Goal: Information Seeking & Learning: Learn about a topic

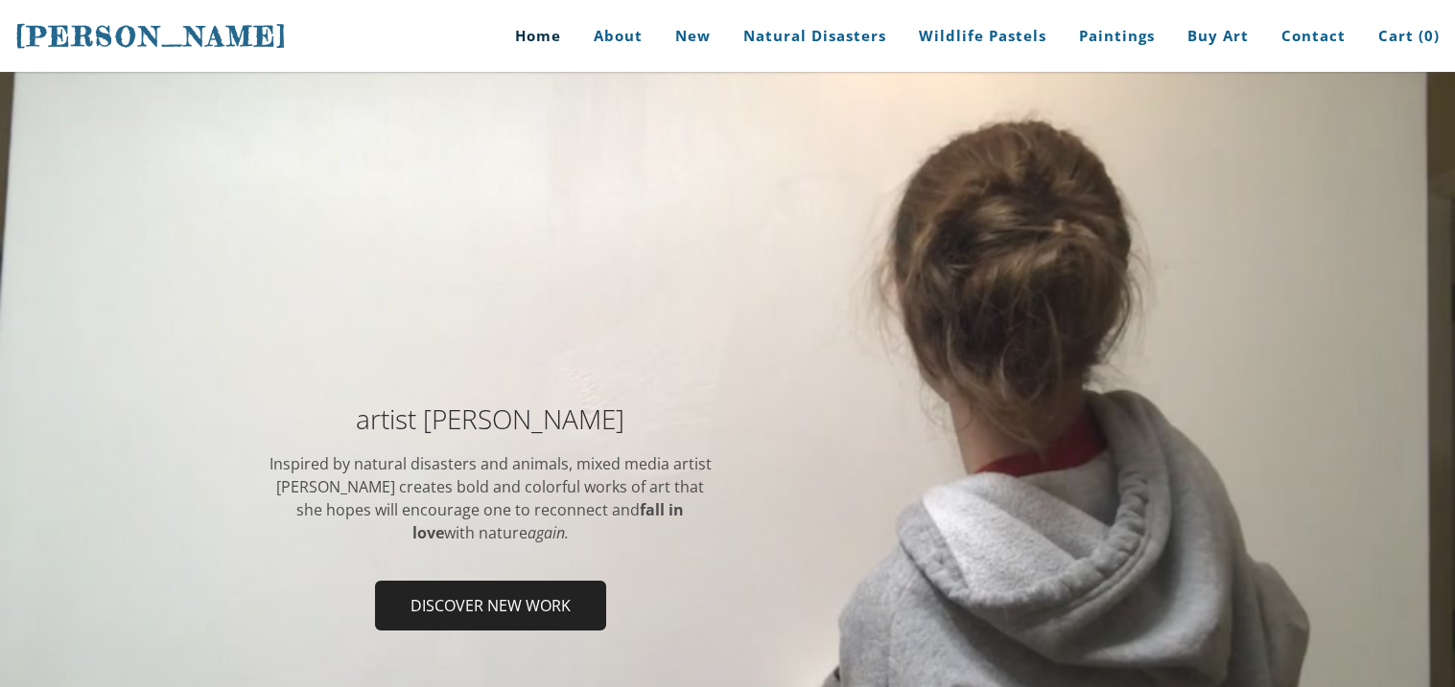
click at [1452, 338] on div at bounding box center [727, 524] width 1455 height 904
click at [458, 594] on span "Discover new work" at bounding box center [490, 606] width 227 height 46
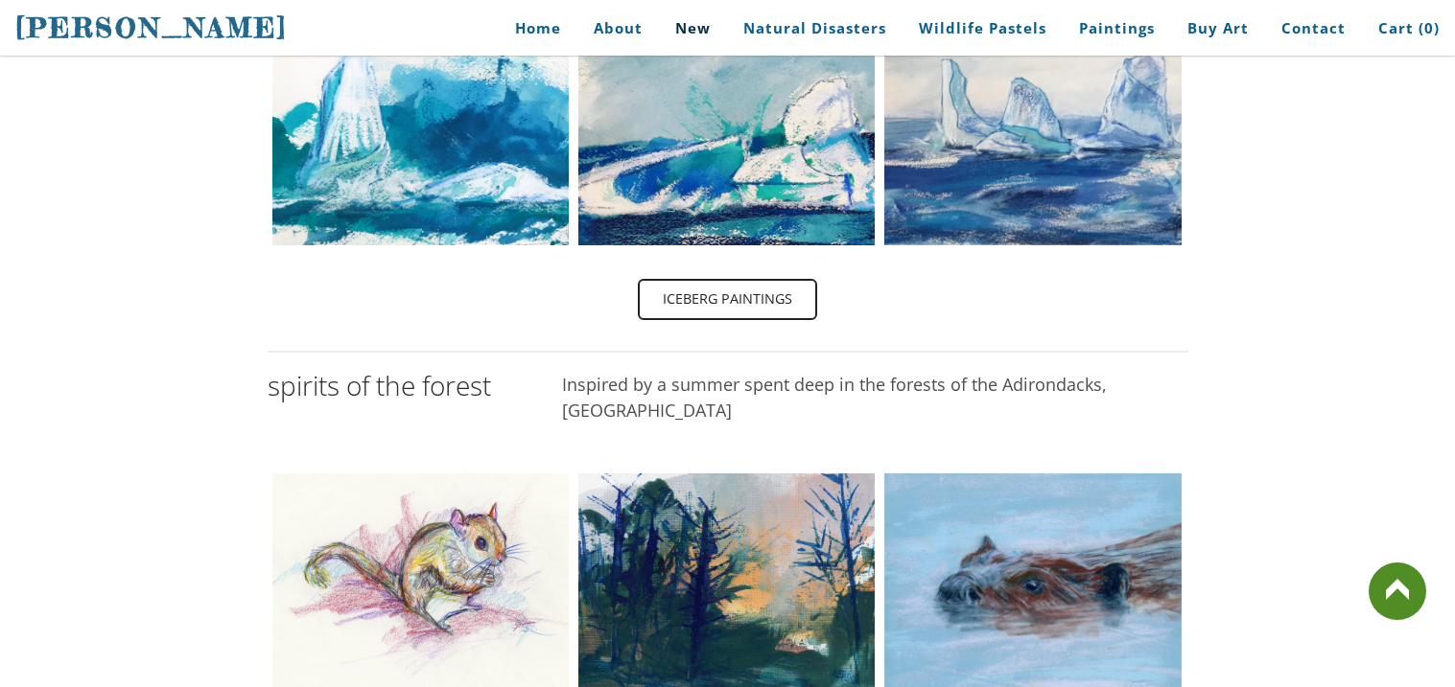
scroll to position [728, 0]
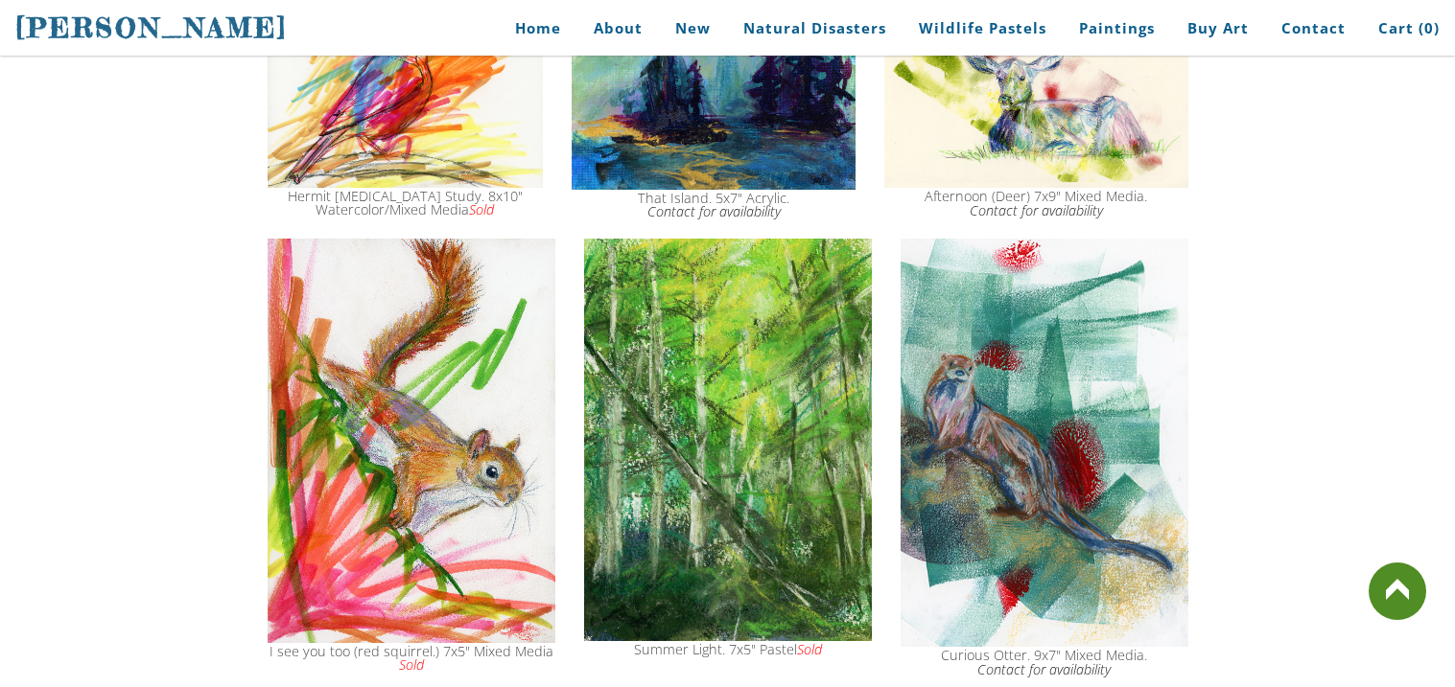
scroll to position [2261, 0]
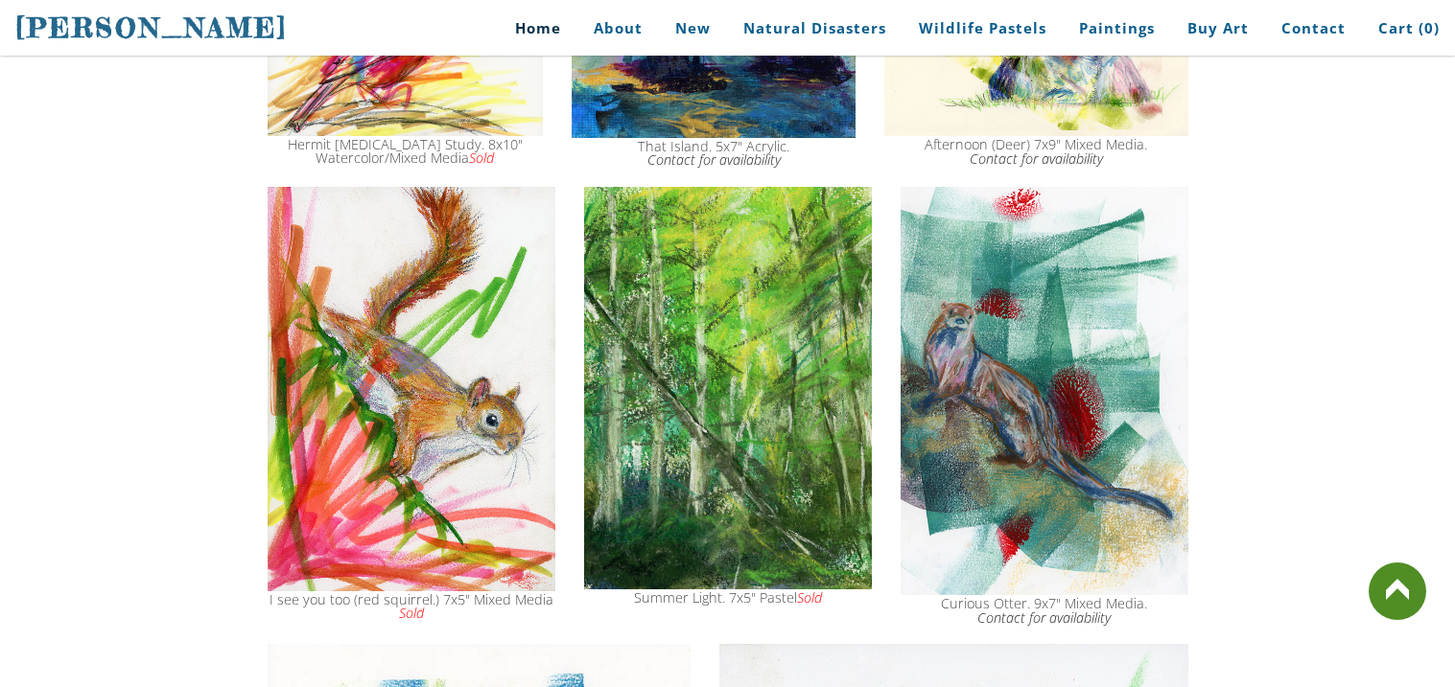
click at [565, 11] on link "Home" at bounding box center [530, 28] width 89 height 43
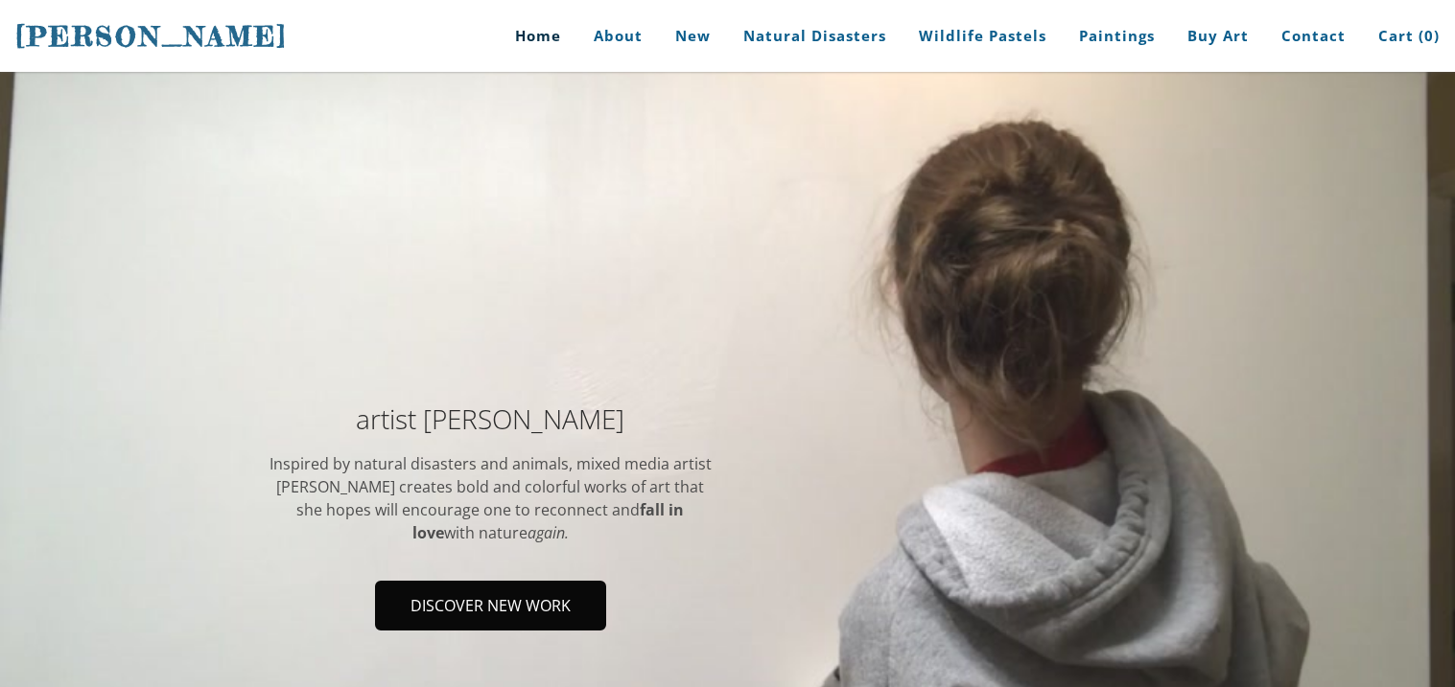
click at [521, 589] on span "Discover new work" at bounding box center [490, 606] width 227 height 46
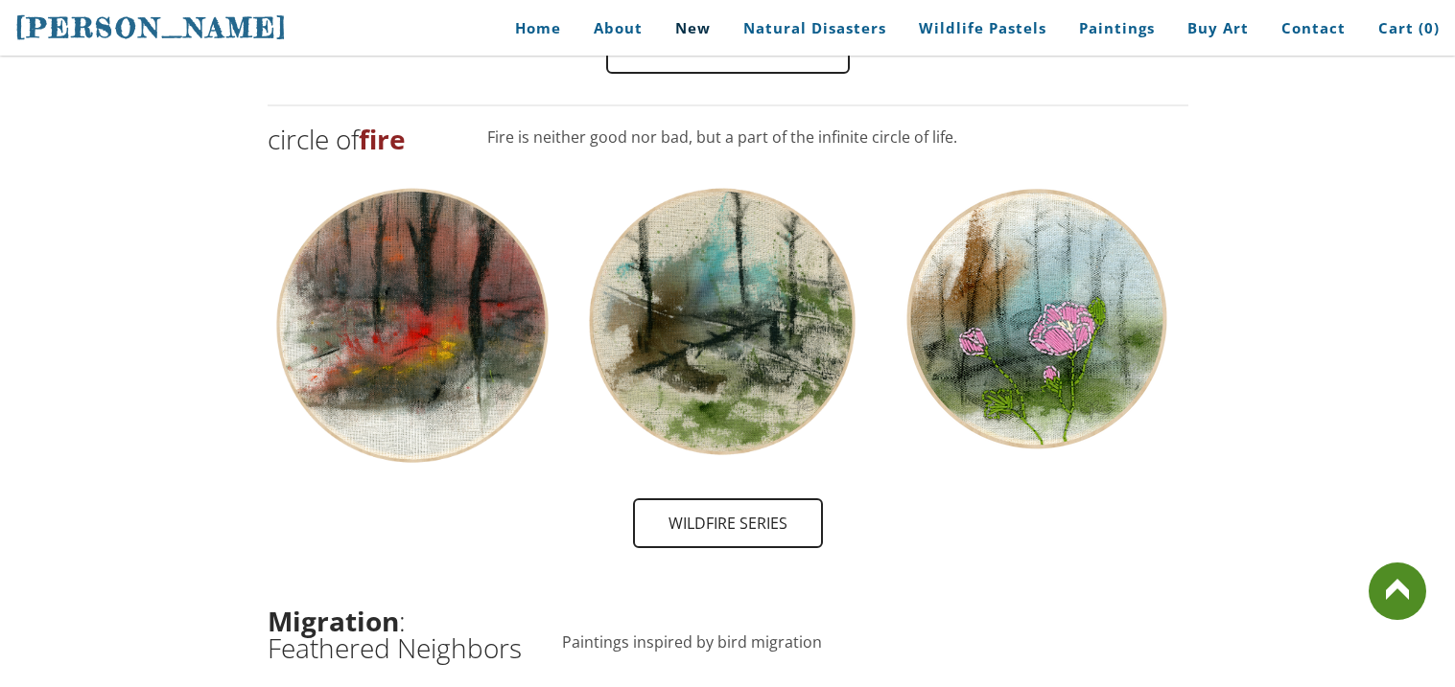
scroll to position [1954, 0]
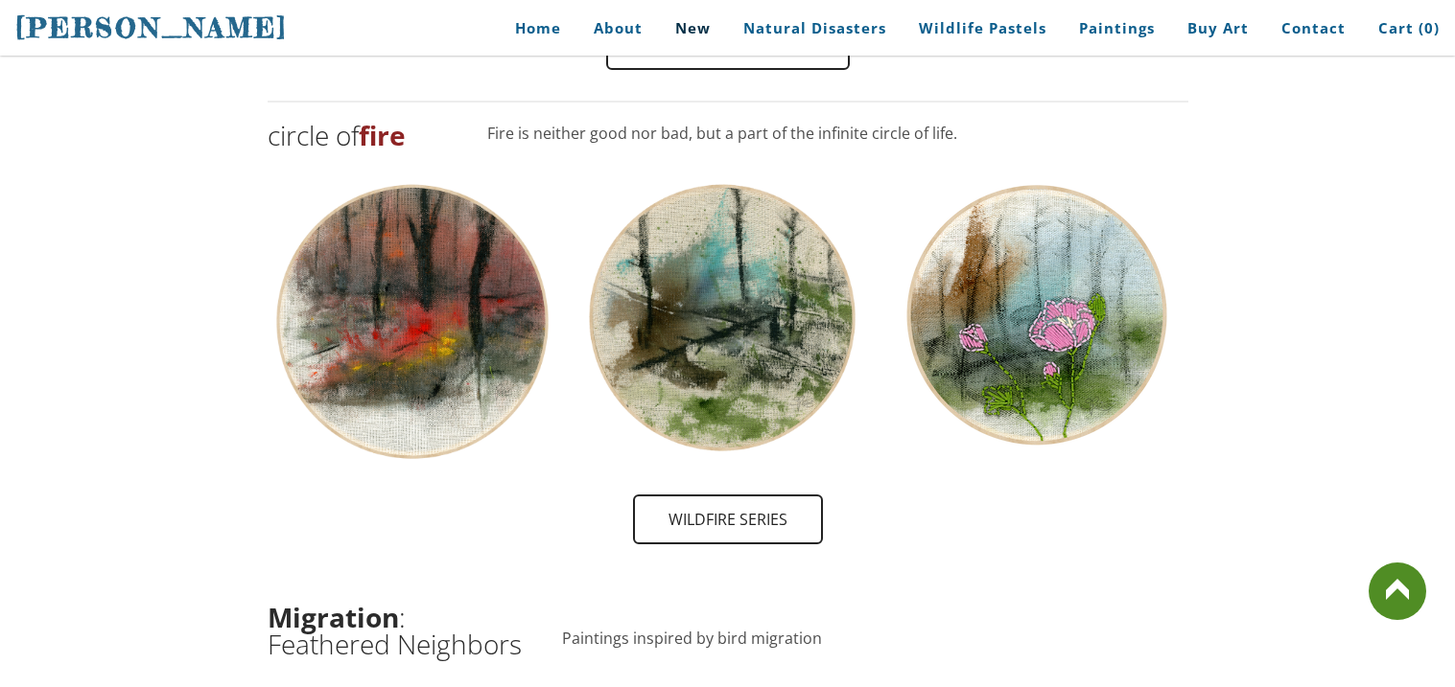
click at [578, 277] on td at bounding box center [720, 323] width 299 height 304
click at [317, 285] on img at bounding box center [413, 321] width 291 height 283
click at [691, 497] on span "wildfire Series" at bounding box center [728, 520] width 186 height 46
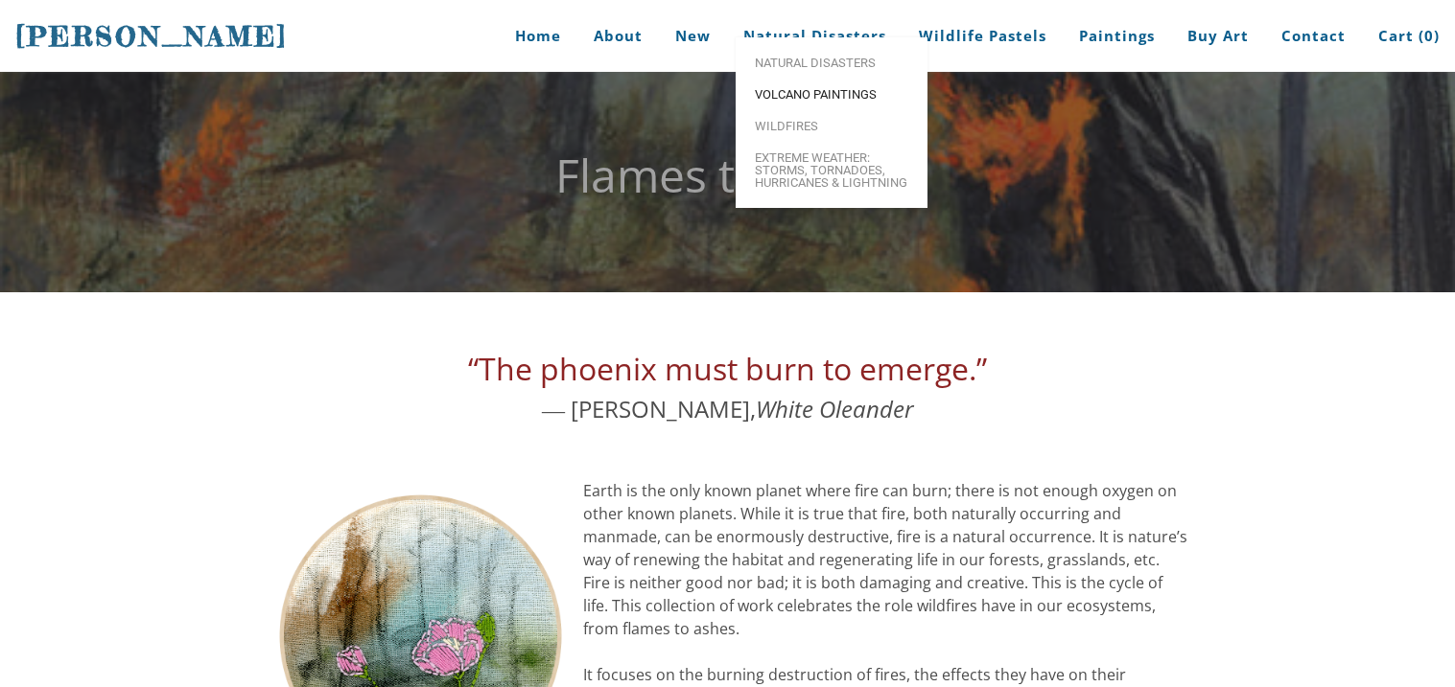
click at [796, 101] on span "Volcano paintings" at bounding box center [831, 94] width 153 height 12
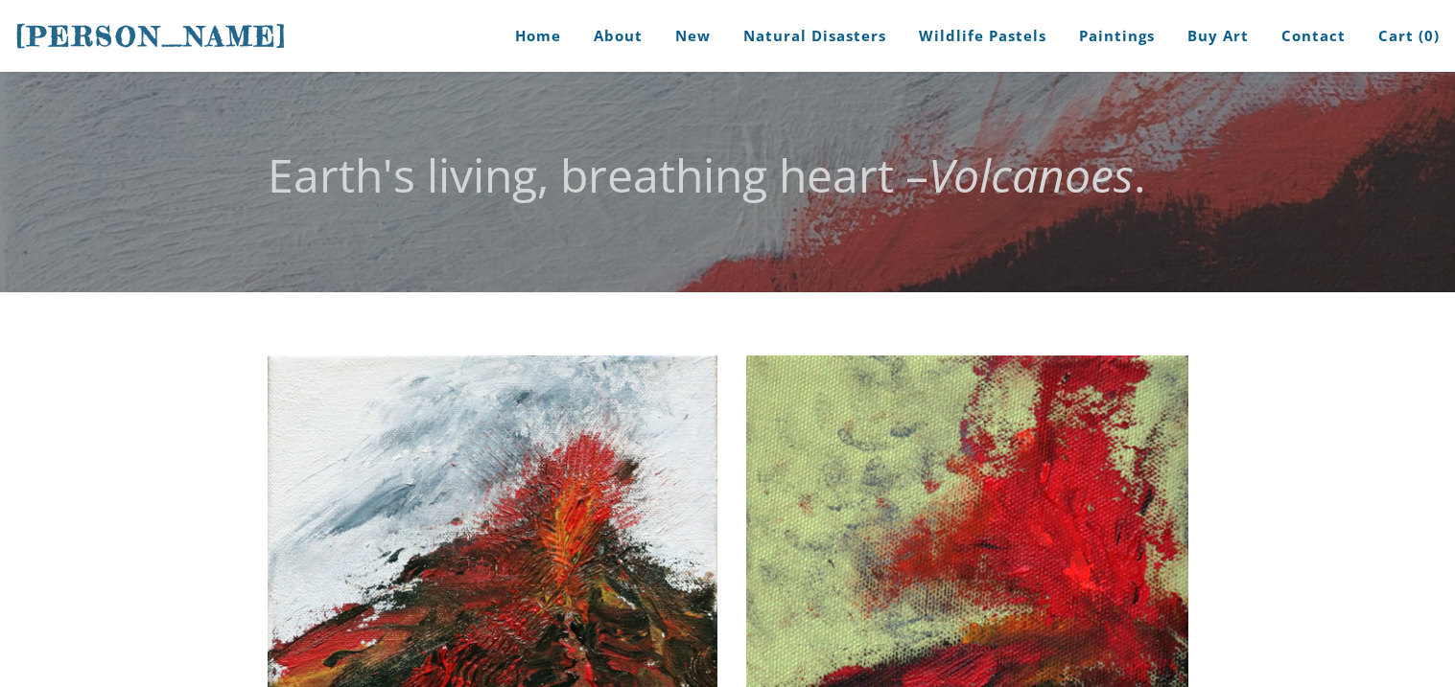
click at [796, 120] on div "Earth's living, breathing heart – Volcanoes ." at bounding box center [728, 183] width 920 height 168
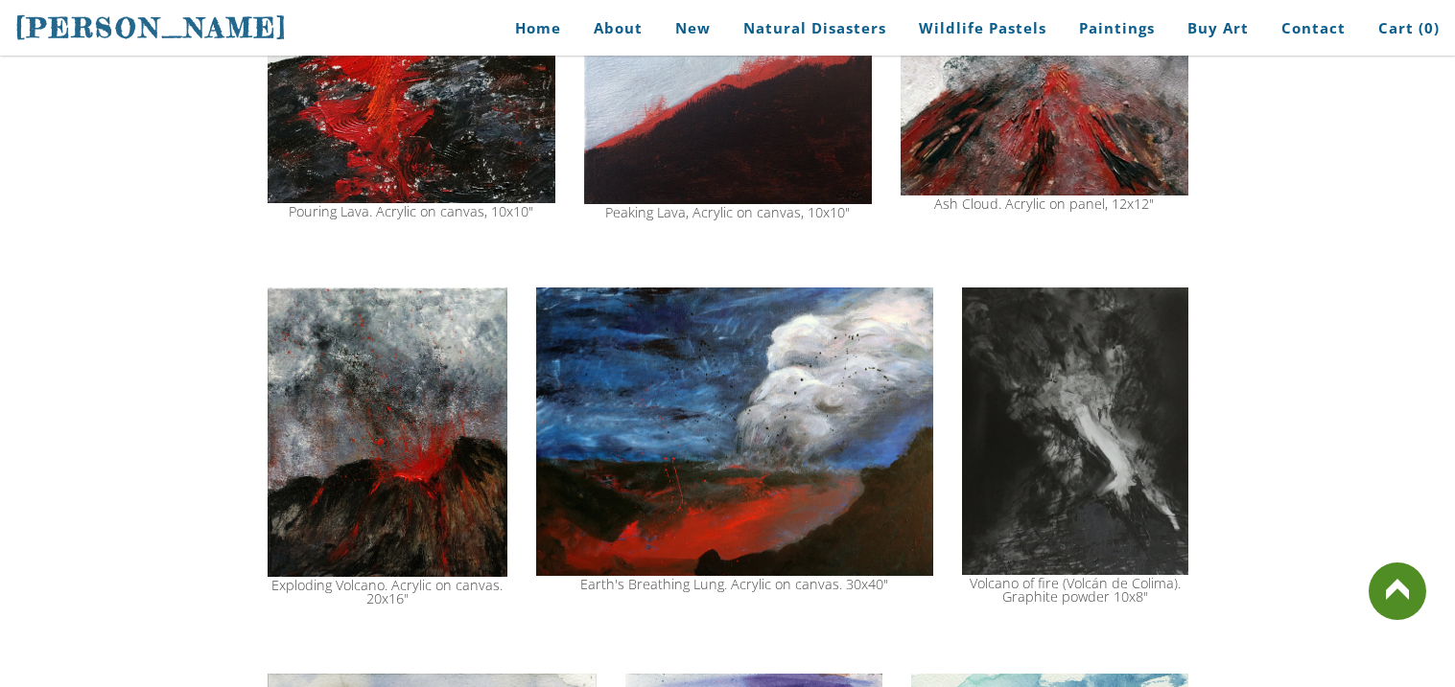
scroll to position [1610, 0]
